Goal: Navigation & Orientation: Find specific page/section

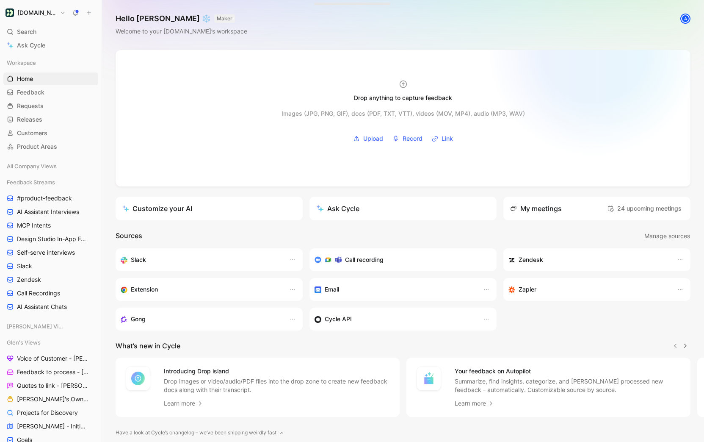
scroll to position [0, 0]
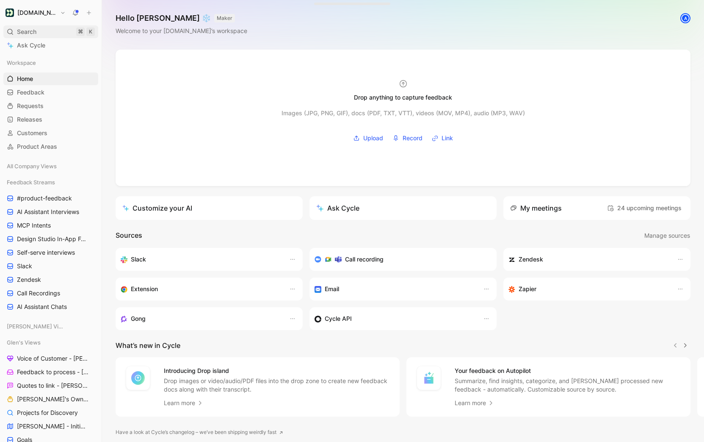
click at [33, 29] on span "Search" at bounding box center [26, 32] width 19 height 10
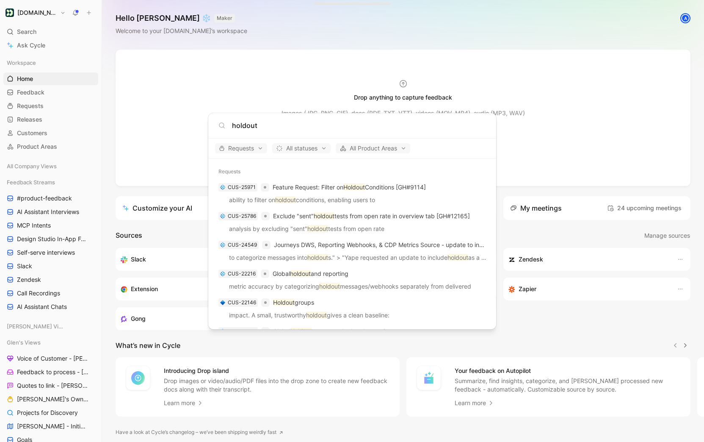
type input "holdout"
click at [568, 340] on body "[DOMAIN_NAME] Search ⌘ K Ask Cycle Workspace Home G then H Feedback G then F Re…" at bounding box center [352, 221] width 704 height 442
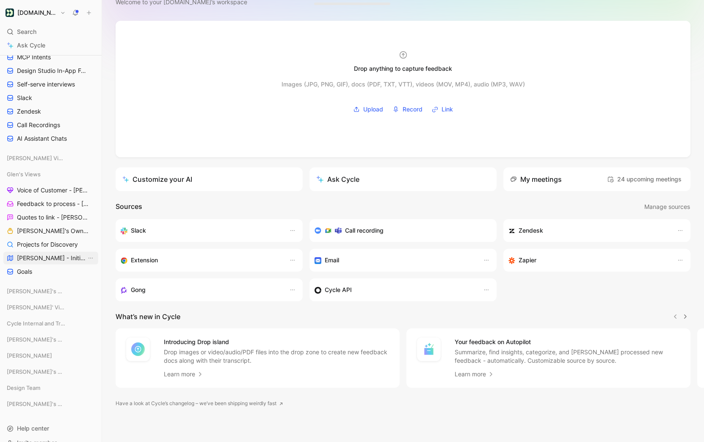
scroll to position [170, 0]
click at [51, 254] on span "[PERSON_NAME] - Initiatives" at bounding box center [51, 256] width 69 height 8
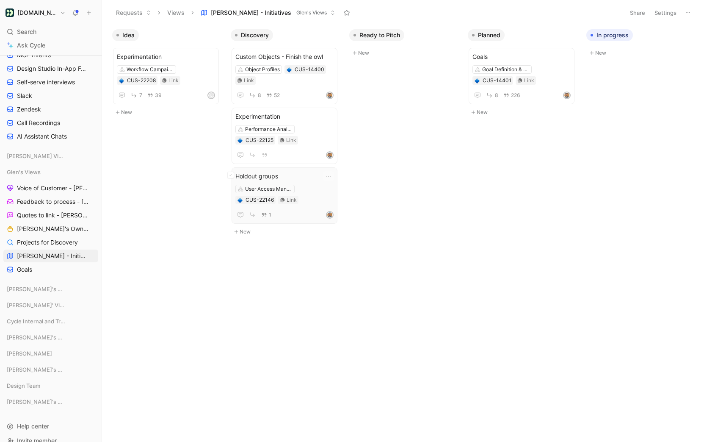
click at [305, 215] on div "1" at bounding box center [284, 214] width 98 height 11
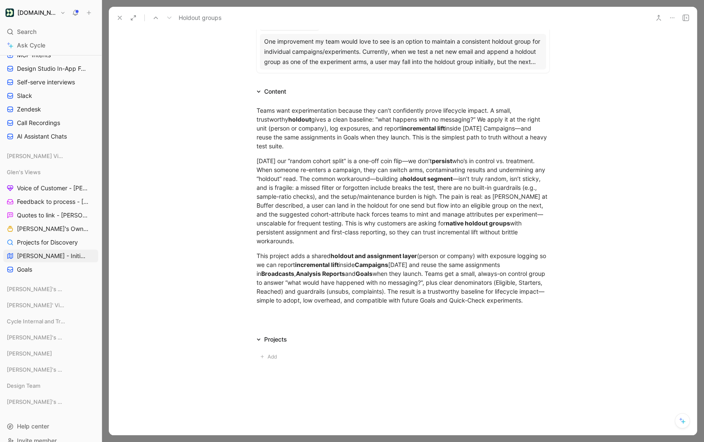
scroll to position [102, 0]
click at [297, 320] on div at bounding box center [403, 318] width 588 height 10
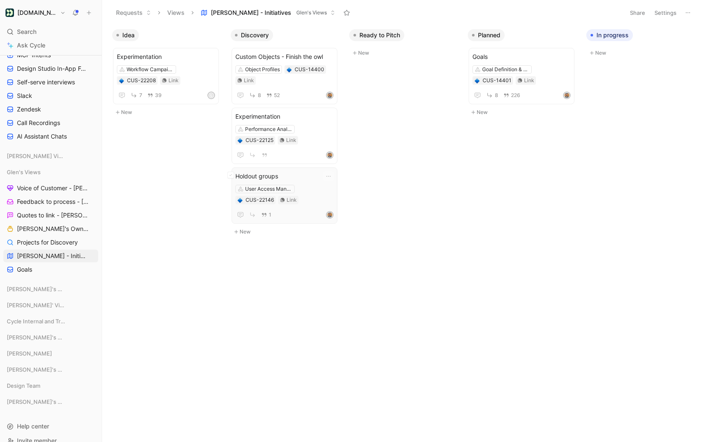
click at [280, 214] on div "1" at bounding box center [284, 214] width 98 height 11
click at [61, 230] on span "[PERSON_NAME]'s Owned Projects" at bounding box center [51, 228] width 69 height 8
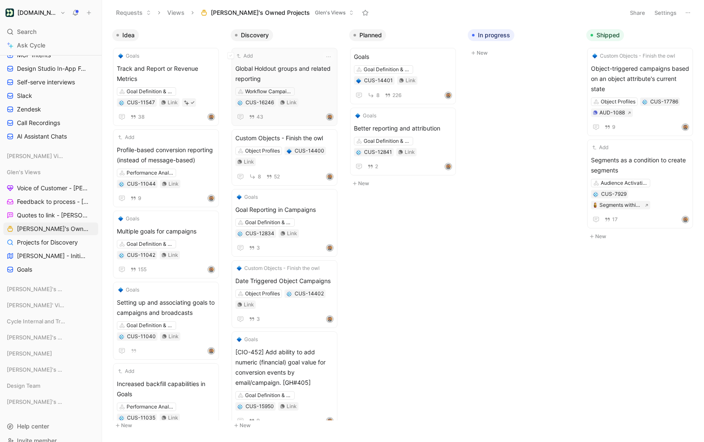
click at [285, 70] on span "Global Holdout groups and related reporting" at bounding box center [284, 74] width 98 height 20
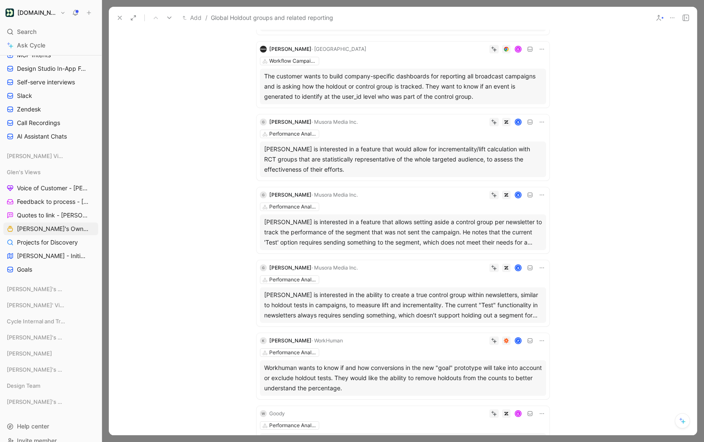
scroll to position [373, 0]
